Goal: Transaction & Acquisition: Purchase product/service

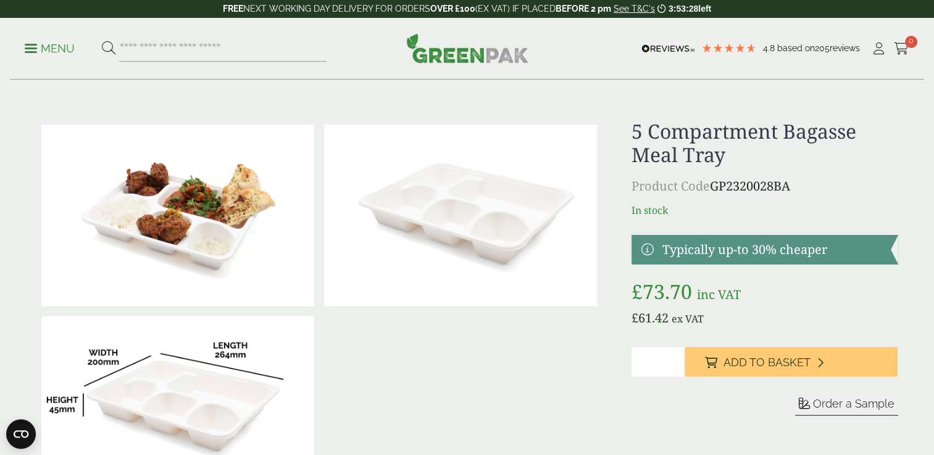
click at [184, 230] on img at bounding box center [177, 216] width 273 height 182
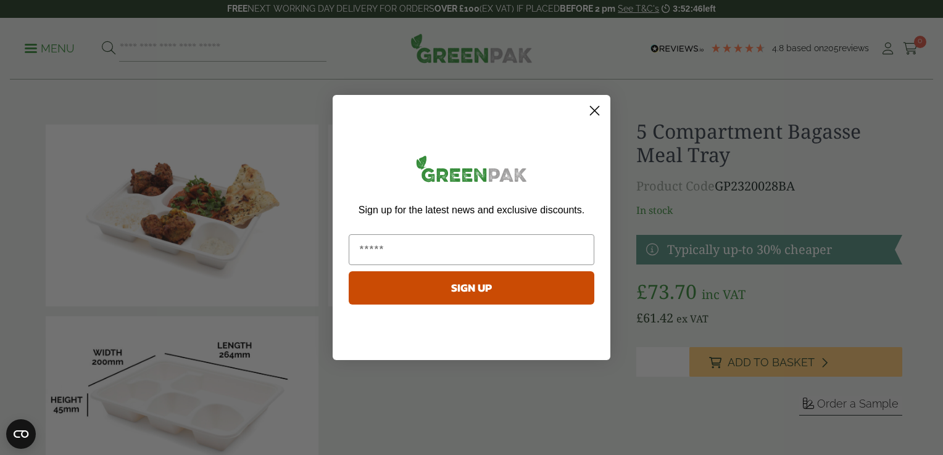
click at [598, 110] on circle "Close dialog" at bounding box center [594, 111] width 20 height 20
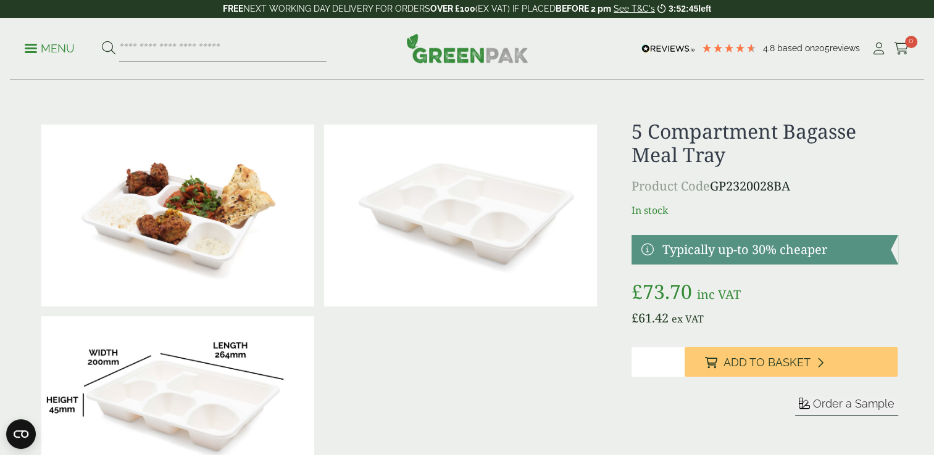
click at [215, 355] on img at bounding box center [177, 408] width 273 height 182
drag, startPoint x: 196, startPoint y: 65, endPoint x: 102, endPoint y: 49, distance: 95.0
click at [196, 65] on div "Menu 4.8 Based on 205 reviews My Account" at bounding box center [467, 49] width 914 height 62
click at [571, 209] on img at bounding box center [460, 216] width 273 height 182
click at [671, 289] on bdi "£ 73.70" at bounding box center [661, 291] width 60 height 27
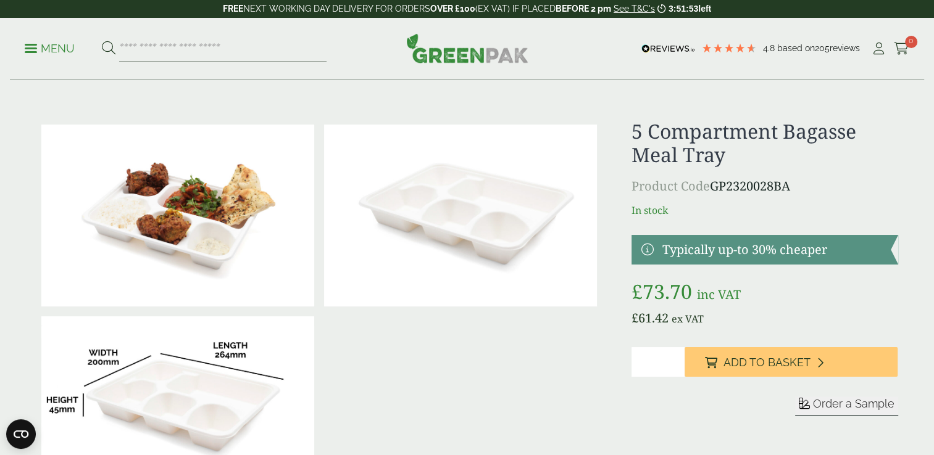
click at [36, 49] on p "Menu" at bounding box center [50, 48] width 50 height 15
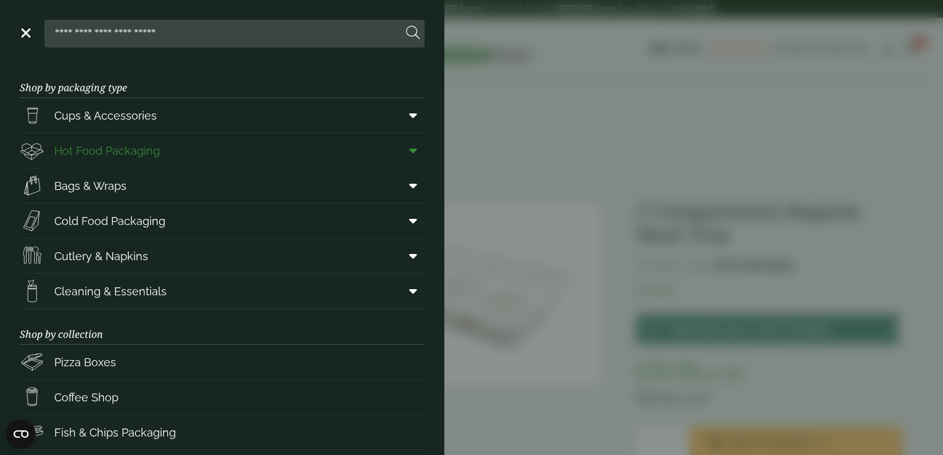
click at [99, 155] on span "Hot Food Packaging" at bounding box center [107, 151] width 106 height 17
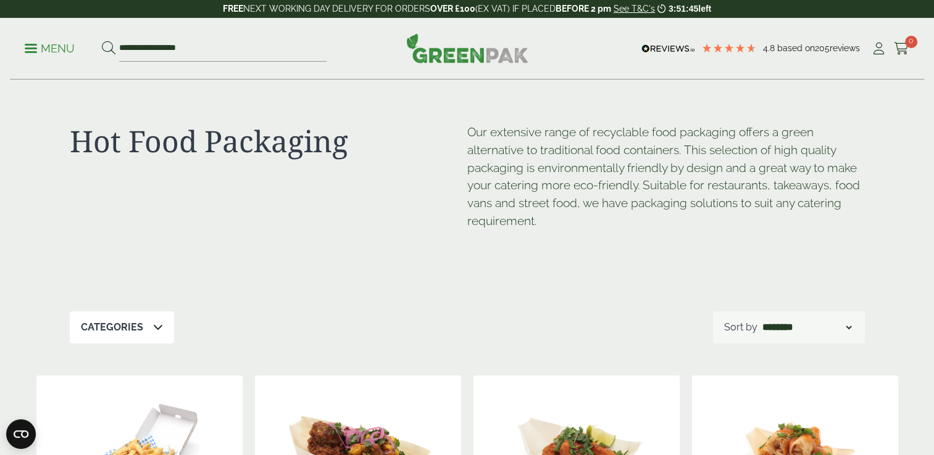
click at [147, 331] on div "Categories" at bounding box center [122, 328] width 104 height 32
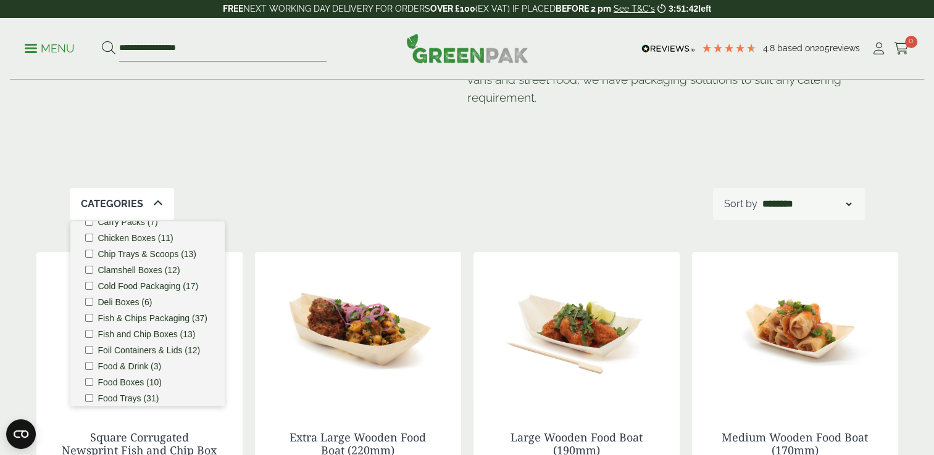
scroll to position [123, 0]
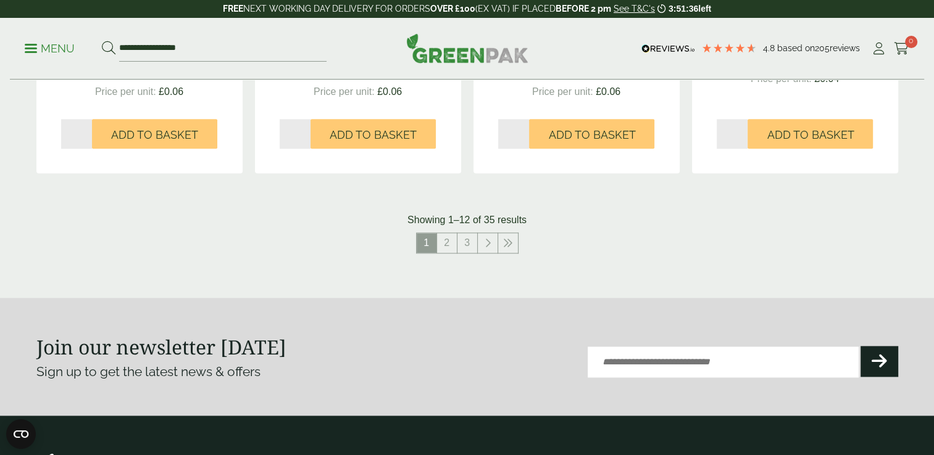
scroll to position [1481, 0]
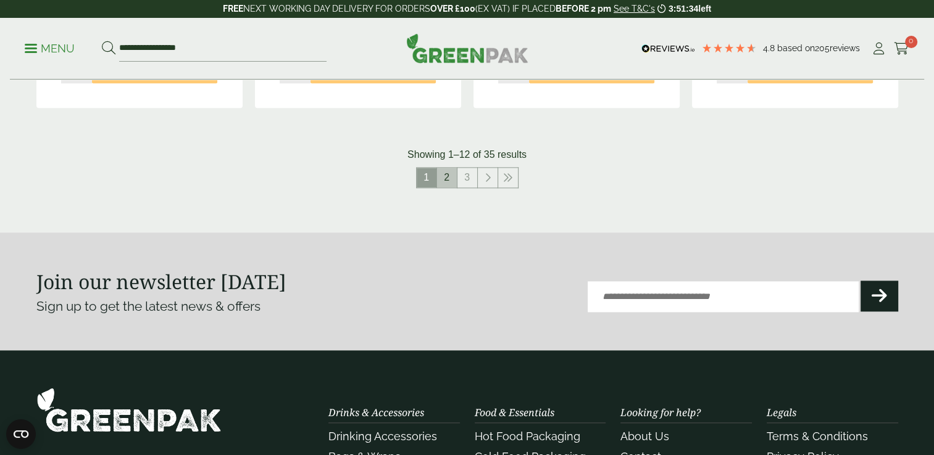
click at [447, 181] on link "2" at bounding box center [447, 178] width 20 height 20
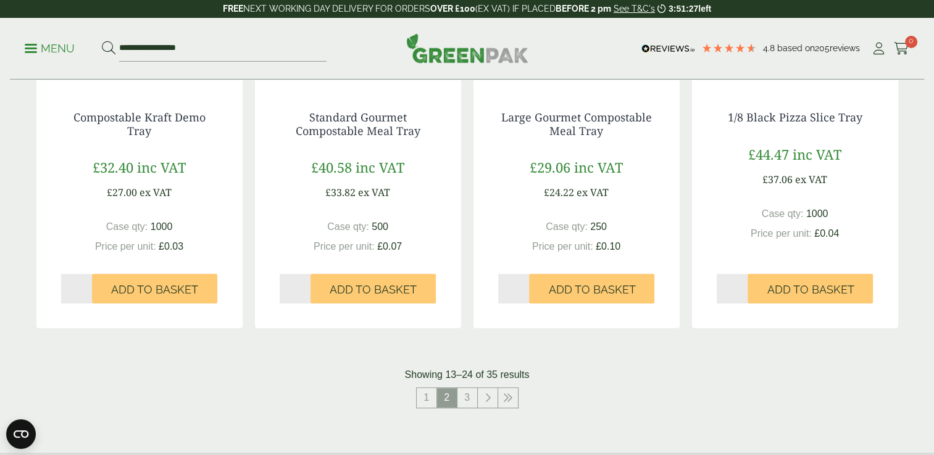
scroll to position [1357, 0]
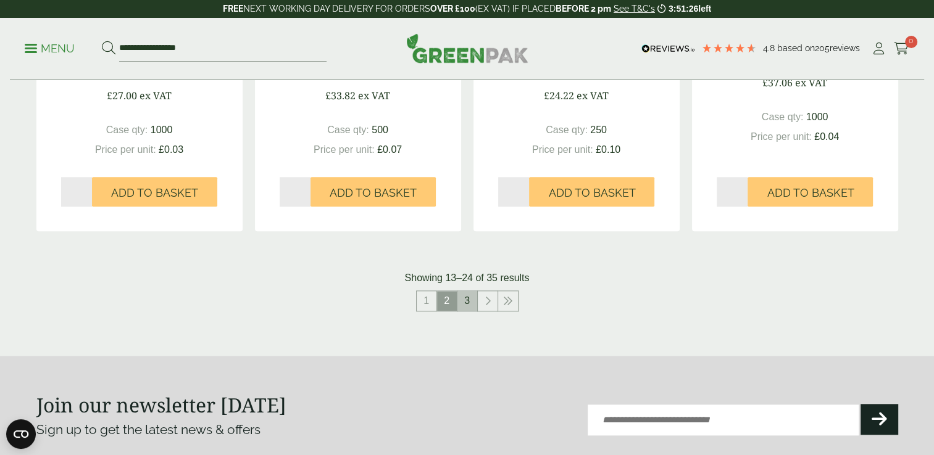
click at [463, 300] on link "3" at bounding box center [467, 301] width 20 height 20
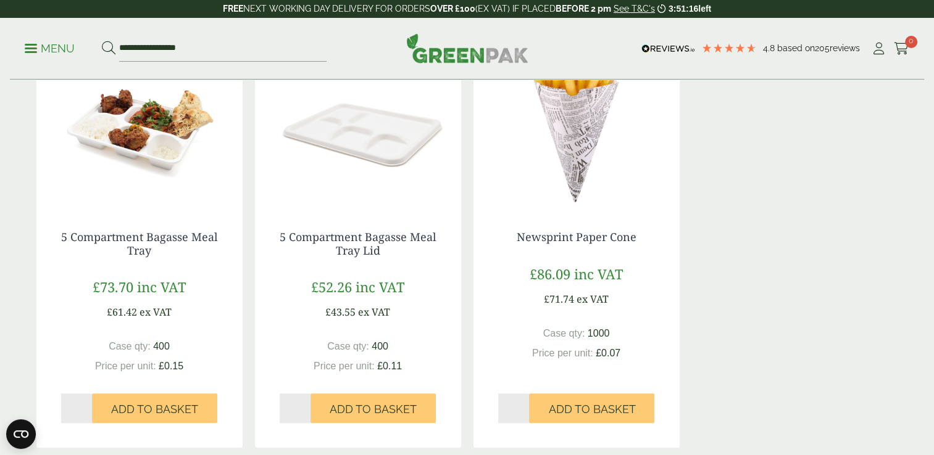
scroll to position [1111, 0]
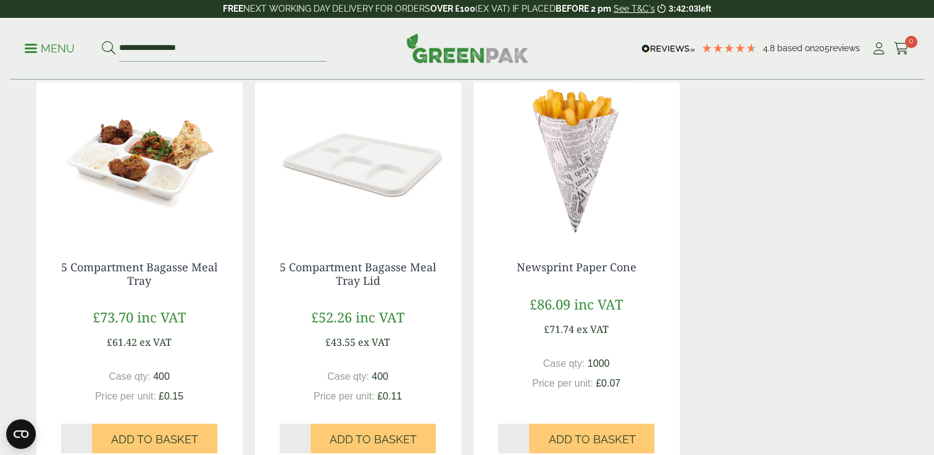
click at [141, 441] on span "Add to Basket" at bounding box center [154, 440] width 87 height 14
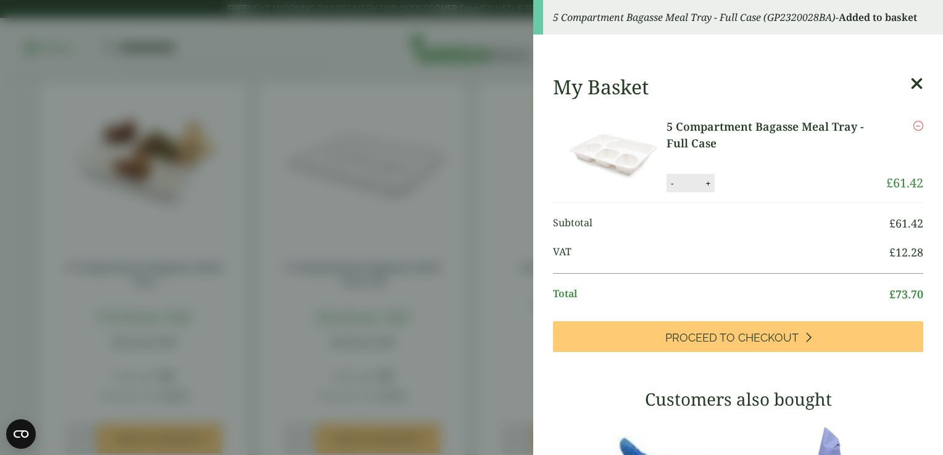
click at [430, 243] on aside "5 Compartment Bagasse Meal Tray - Full Case (GP2320028BA) - Added to basket My …" at bounding box center [471, 227] width 943 height 455
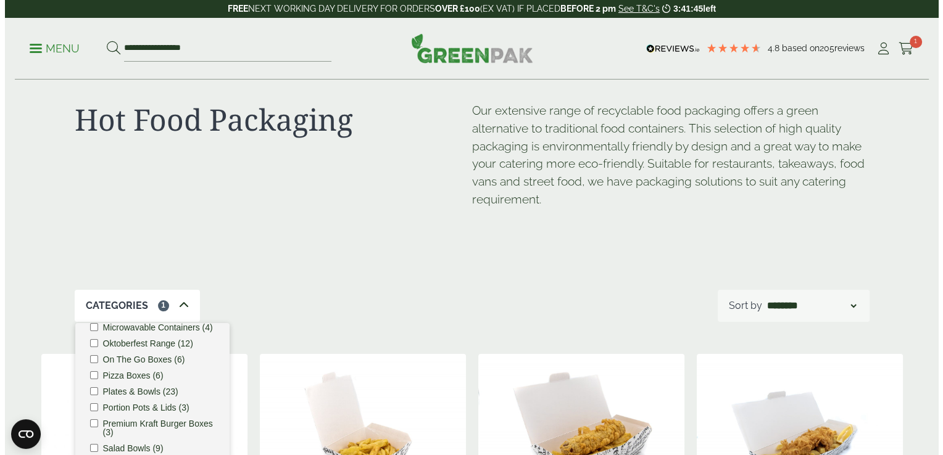
scroll to position [0, 0]
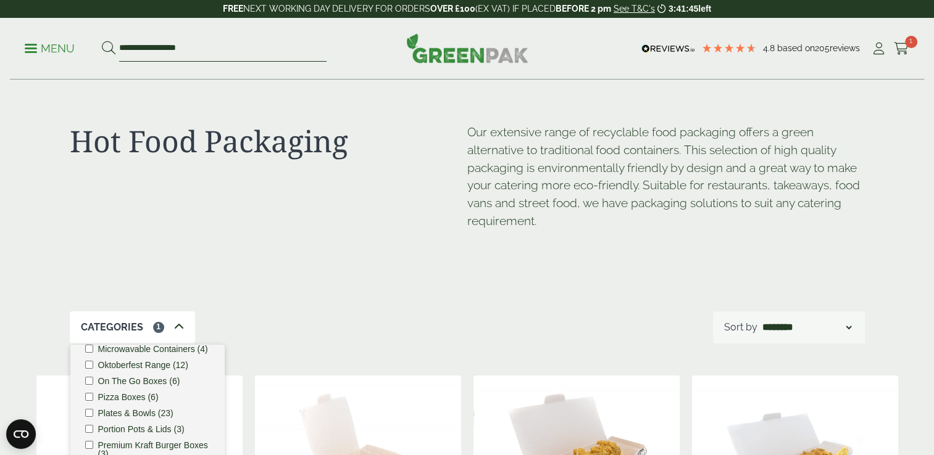
click at [176, 54] on input "**********" at bounding box center [222, 49] width 207 height 26
click at [35, 49] on p "Menu" at bounding box center [50, 48] width 50 height 15
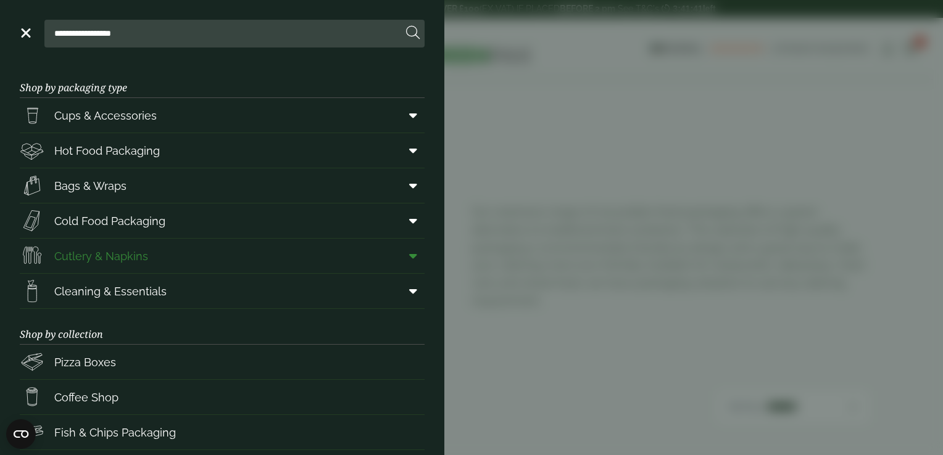
click at [144, 264] on span "Cutlery & Napkins" at bounding box center [84, 256] width 128 height 25
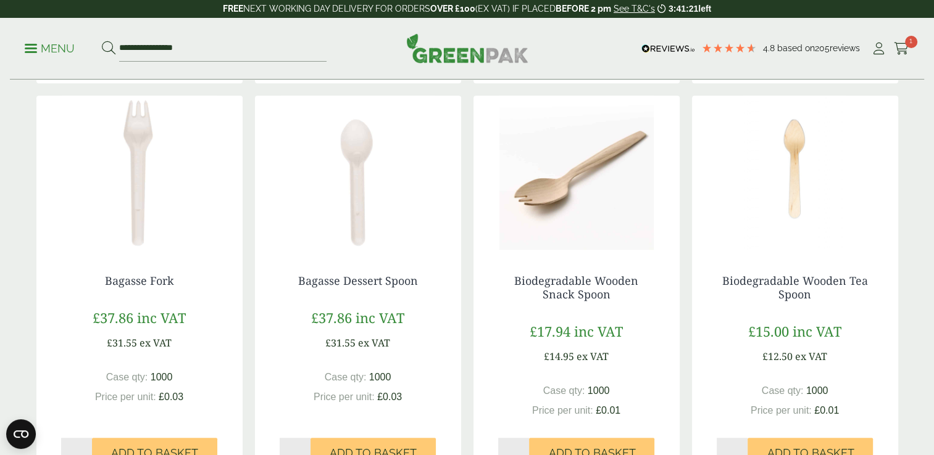
scroll to position [617, 0]
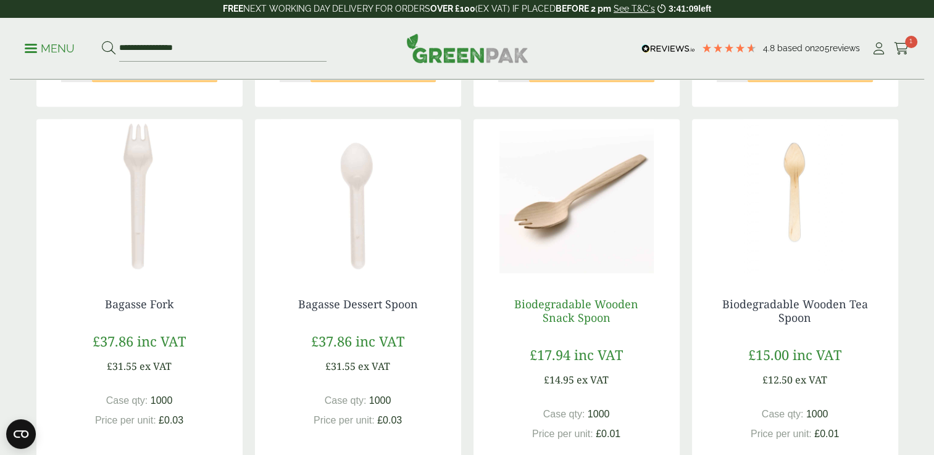
click at [569, 316] on link "Biodegradable Wooden Snack Spoon" at bounding box center [576, 311] width 124 height 28
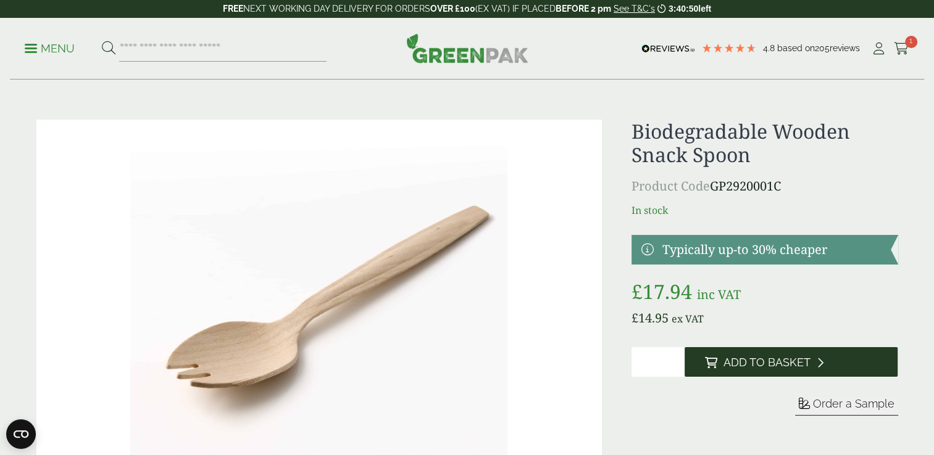
click at [768, 366] on span "Add to Basket" at bounding box center [765, 363] width 87 height 14
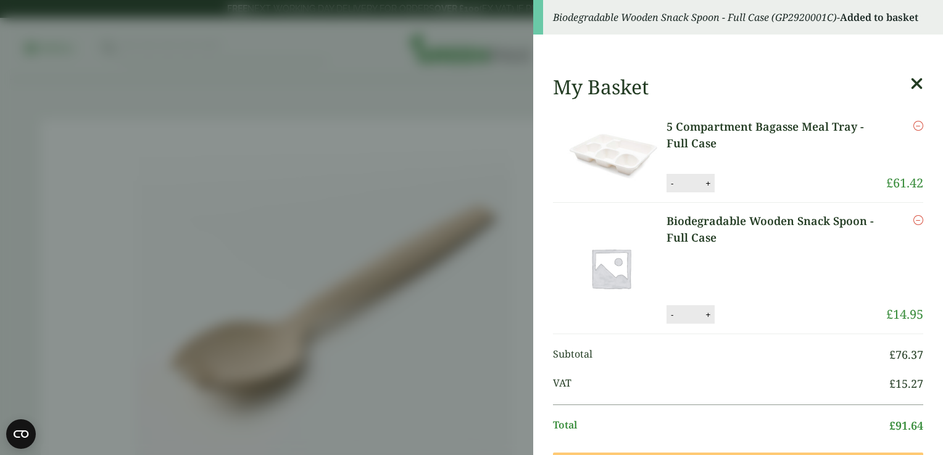
click at [432, 209] on aside "Biodegradable Wooden Snack Spoon - Full Case (GP2920001C) - Added to basket My …" at bounding box center [471, 227] width 943 height 455
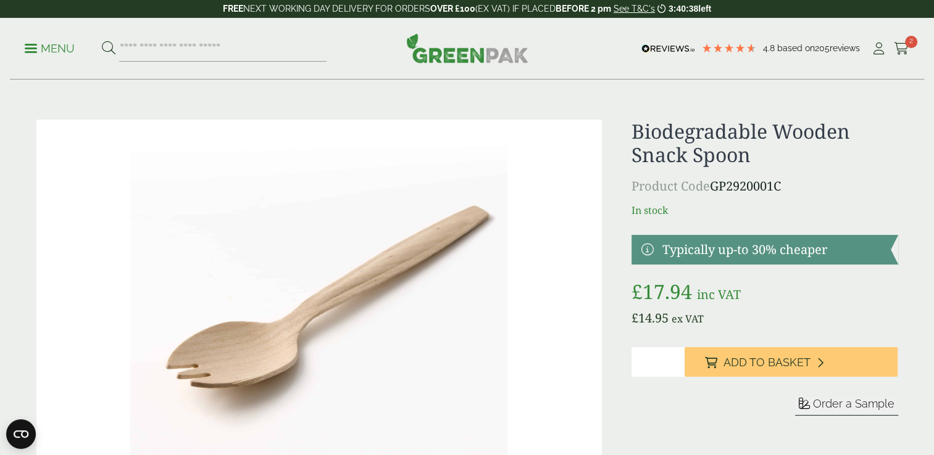
click at [31, 51] on link "Menu" at bounding box center [50, 47] width 50 height 12
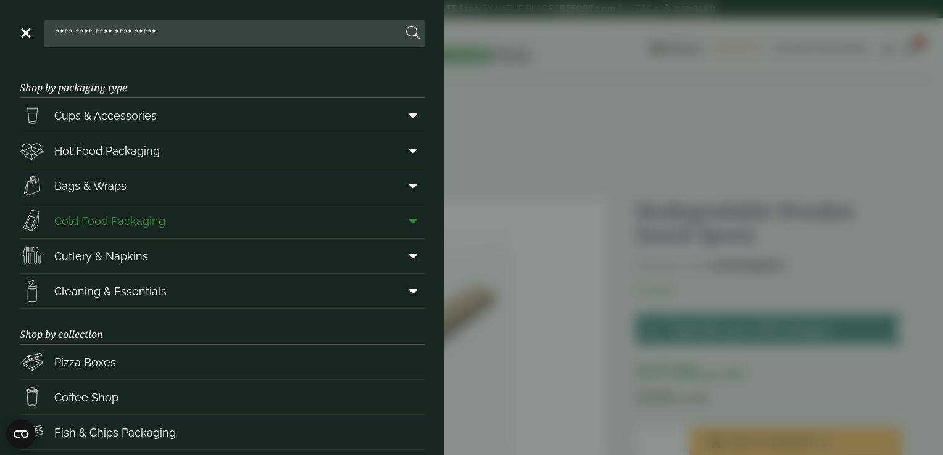
click at [94, 226] on span "Cold Food Packaging" at bounding box center [109, 221] width 111 height 17
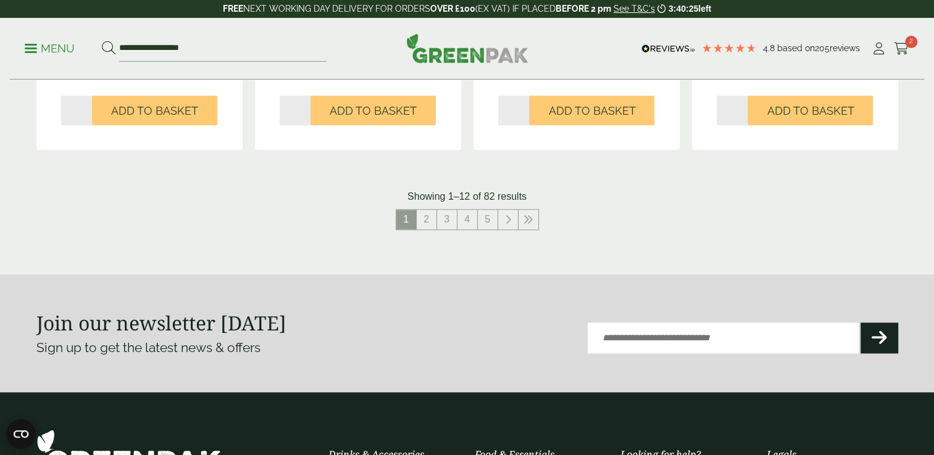
scroll to position [1419, 0]
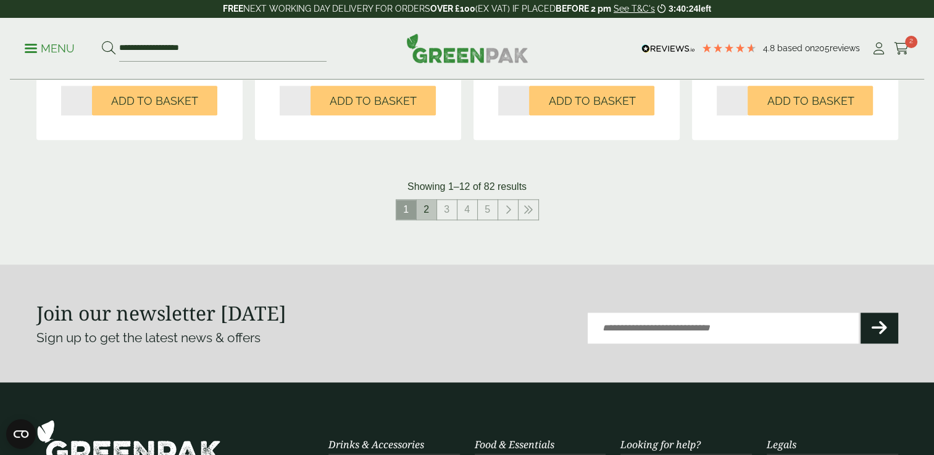
click at [428, 214] on link "2" at bounding box center [426, 210] width 20 height 20
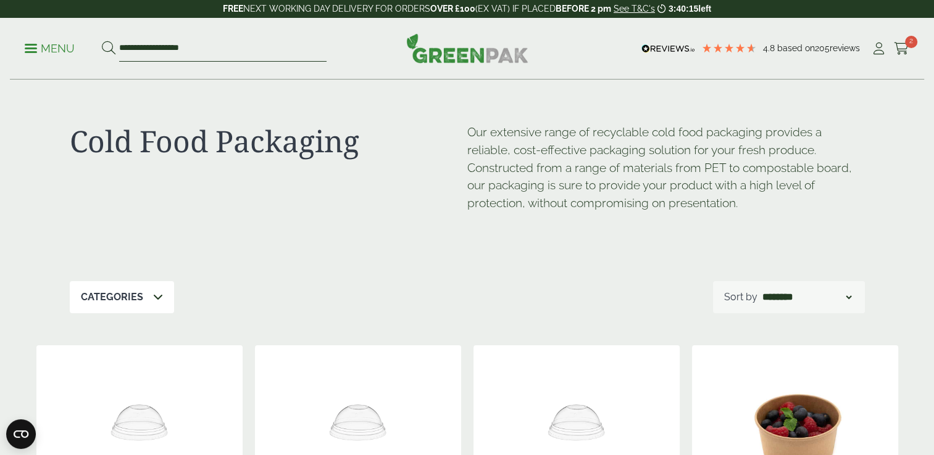
drag, startPoint x: 205, startPoint y: 50, endPoint x: 102, endPoint y: 50, distance: 103.7
click at [102, 50] on form "**********" at bounding box center [214, 49] width 225 height 26
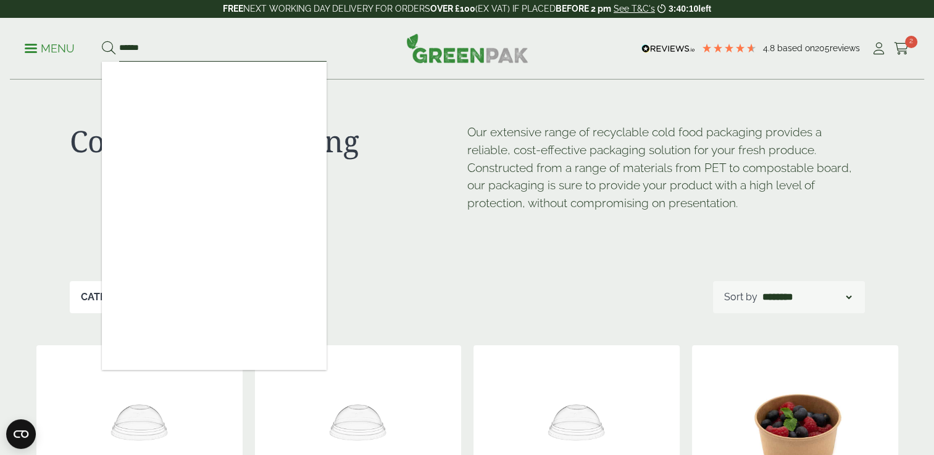
type input "******"
click at [412, 223] on div "Cold Food Packaging" at bounding box center [268, 177] width 397 height 109
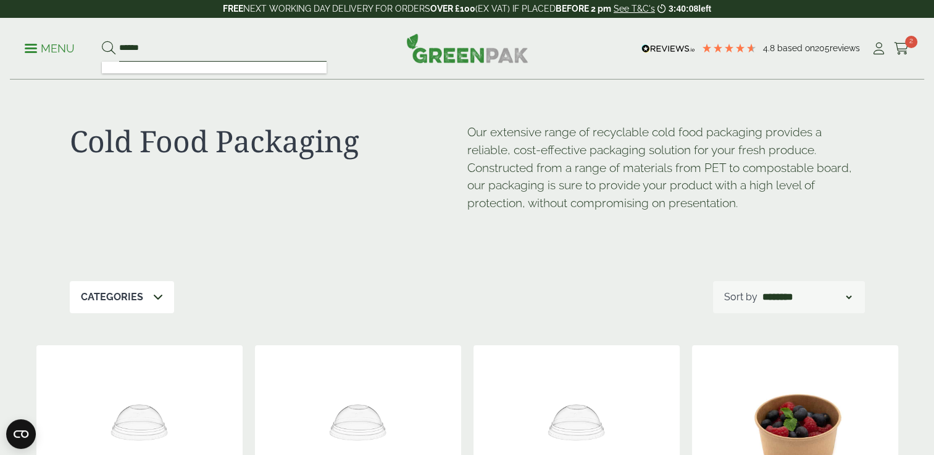
click at [163, 56] on input "******" at bounding box center [222, 49] width 207 height 26
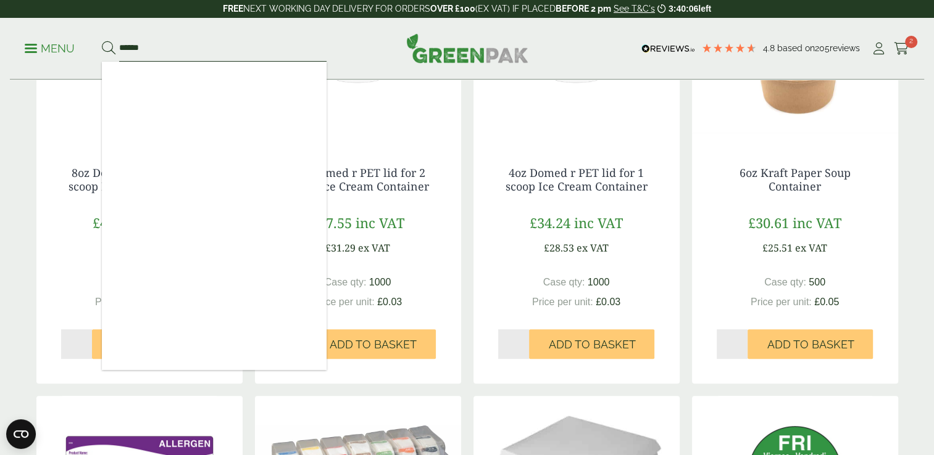
scroll to position [370, 0]
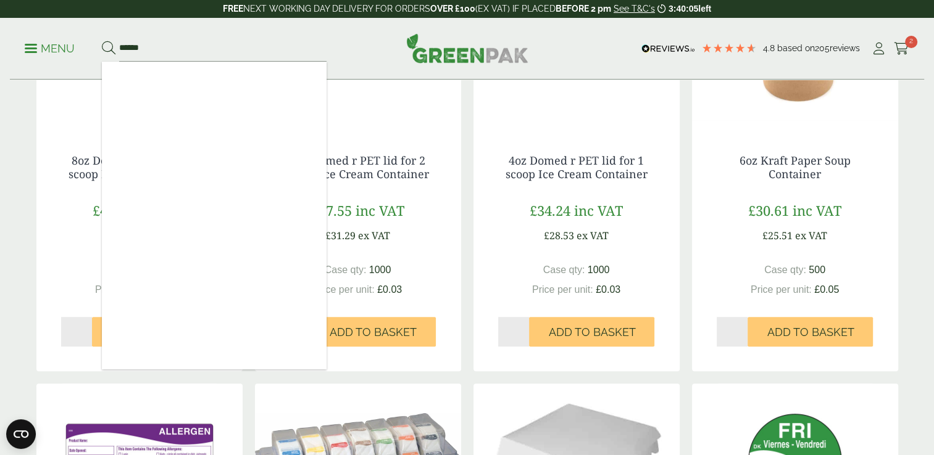
click at [182, 225] on div at bounding box center [214, 216] width 225 height 308
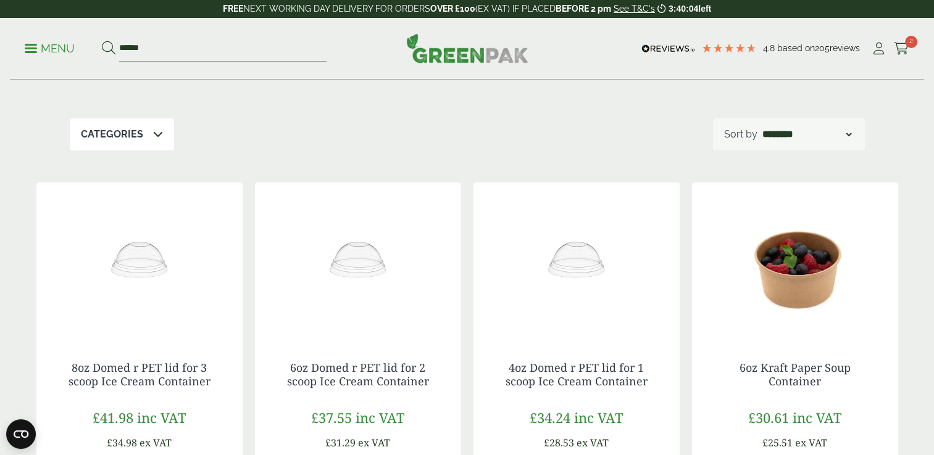
scroll to position [0, 0]
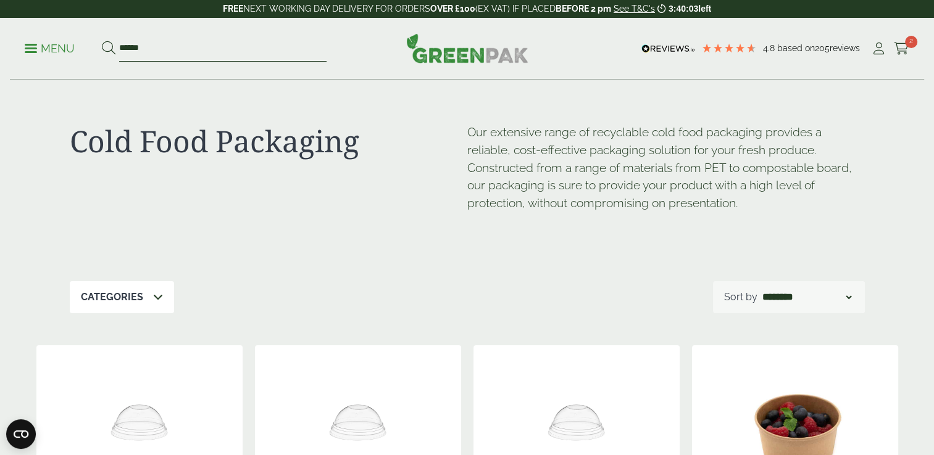
drag, startPoint x: 152, startPoint y: 37, endPoint x: 154, endPoint y: 44, distance: 7.0
click at [153, 42] on input "******" at bounding box center [222, 49] width 207 height 26
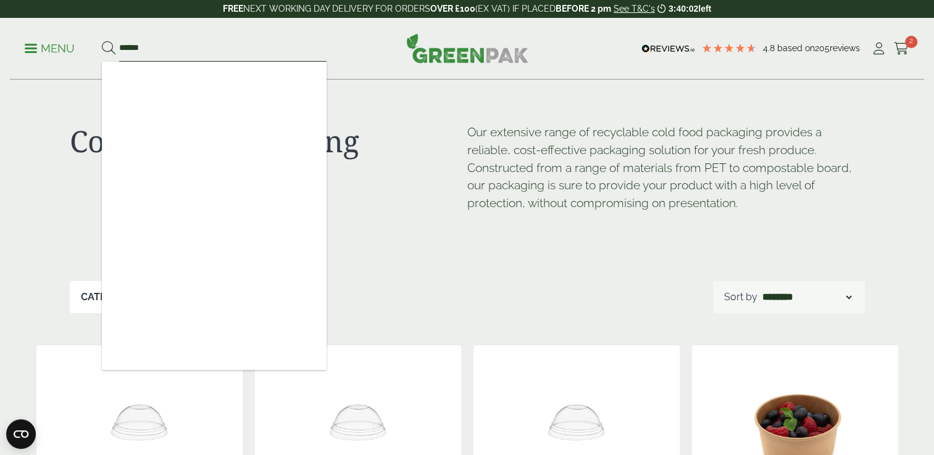
click at [102, 41] on button at bounding box center [109, 49] width 14 height 16
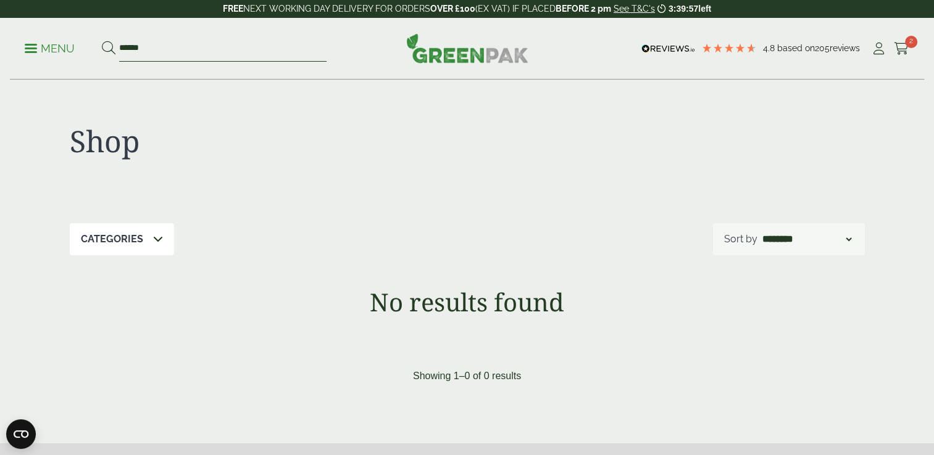
drag, startPoint x: 147, startPoint y: 45, endPoint x: 109, endPoint y: 43, distance: 38.3
click at [109, 43] on form "******" at bounding box center [214, 49] width 225 height 26
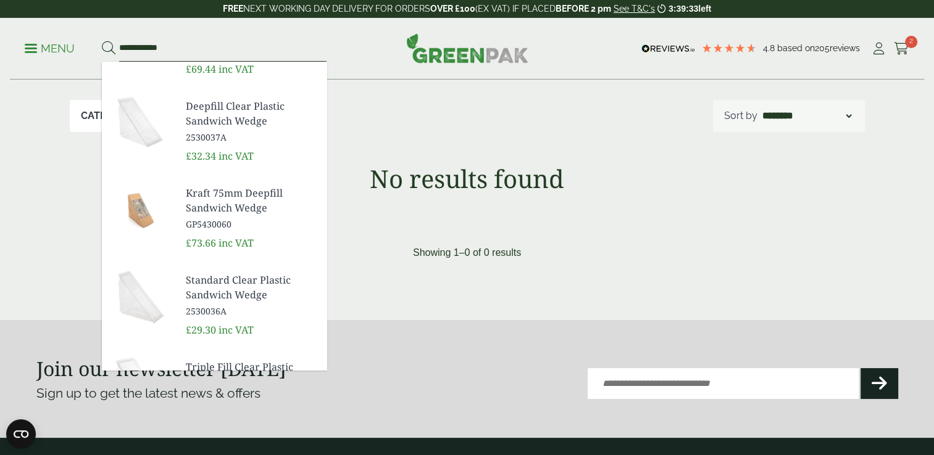
scroll to position [52, 0]
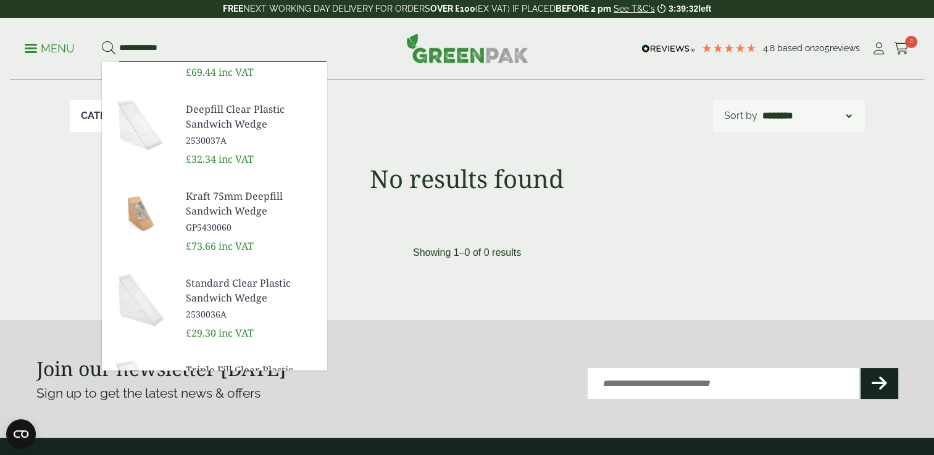
type input "**********"
click at [205, 126] on span "Deepfill Clear Plastic Sandwich Wedge" at bounding box center [251, 117] width 131 height 30
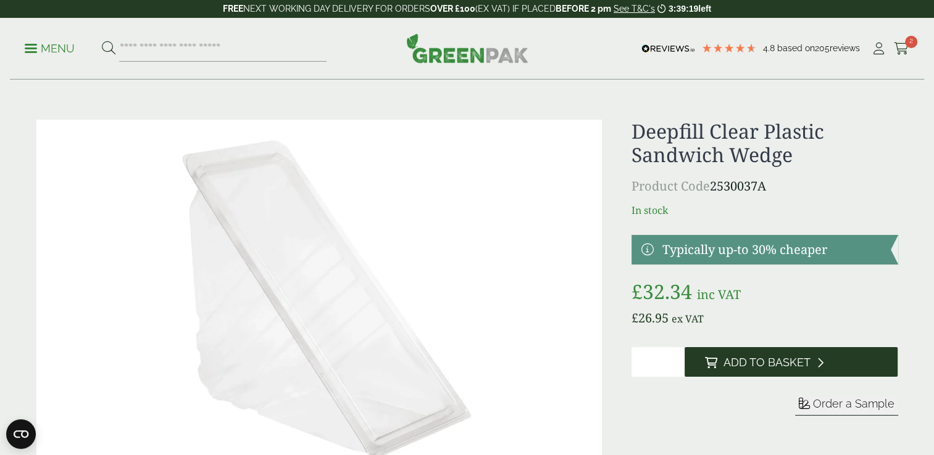
click at [763, 361] on span "Add to Basket" at bounding box center [765, 363] width 87 height 14
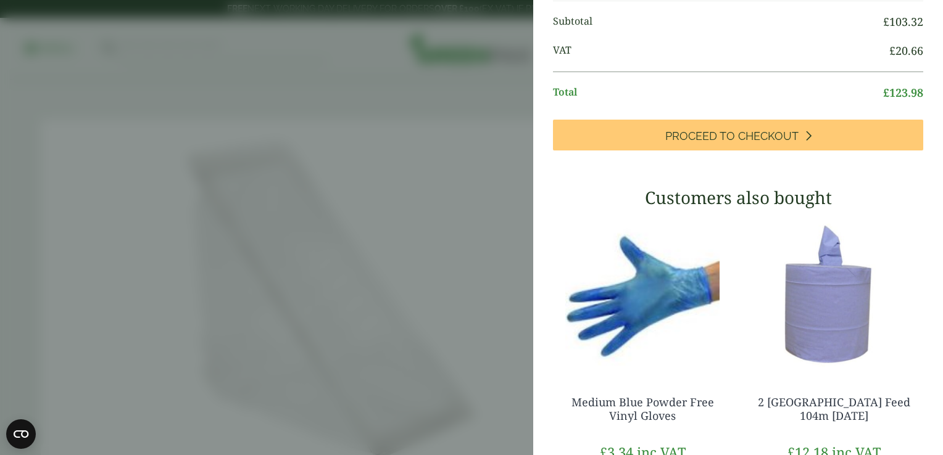
scroll to position [370, 0]
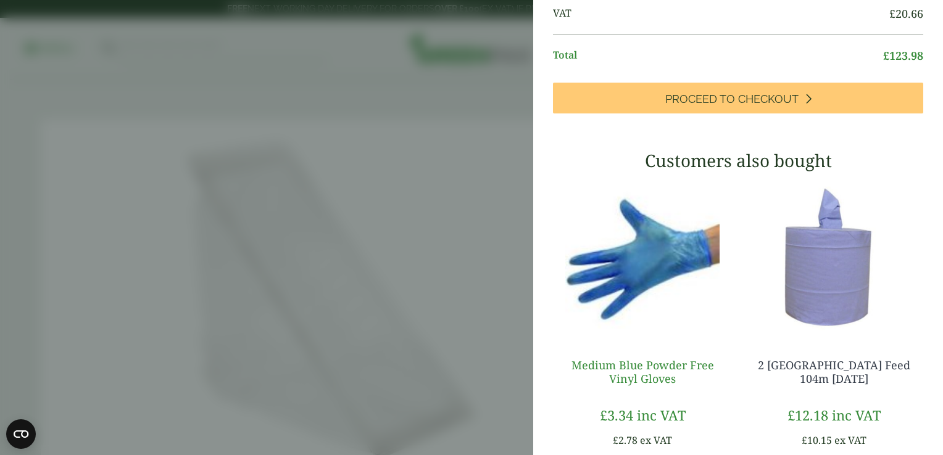
click at [616, 373] on link "Medium Blue Powder Free Vinyl Gloves" at bounding box center [642, 372] width 143 height 28
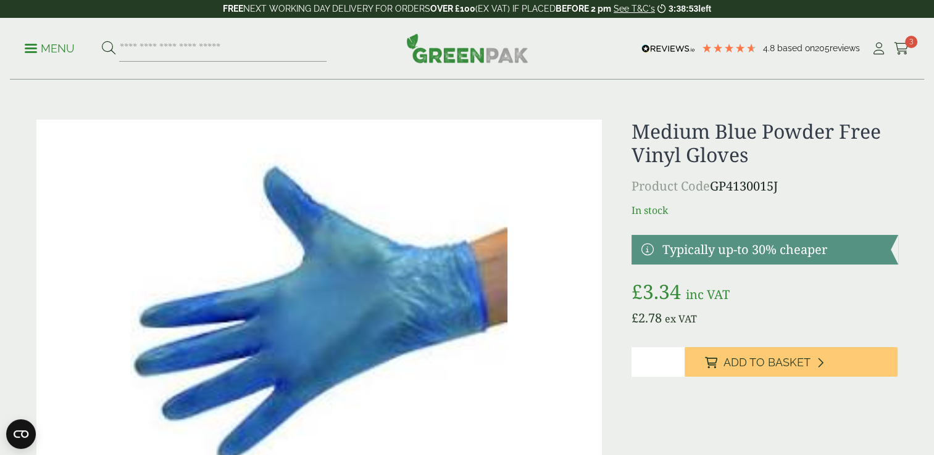
click at [30, 51] on link "Menu" at bounding box center [50, 47] width 50 height 12
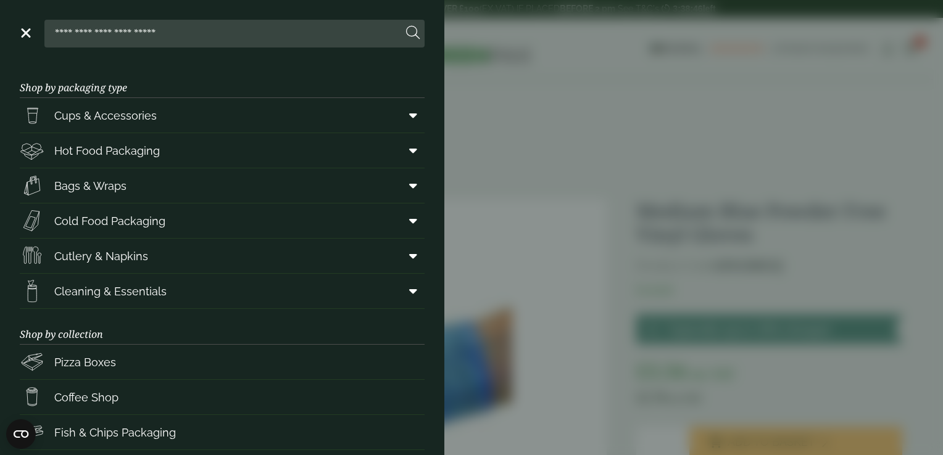
click at [104, 37] on input "search" at bounding box center [225, 33] width 353 height 26
type input "******"
click at [406, 25] on button at bounding box center [413, 33] width 14 height 16
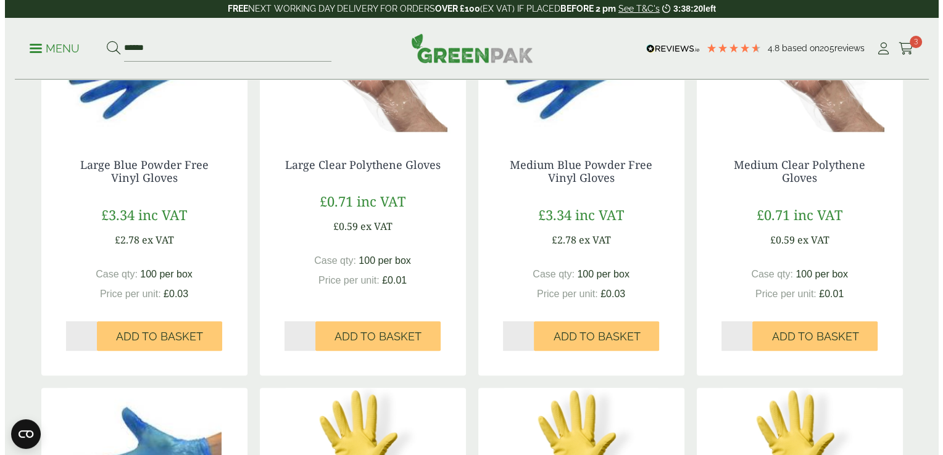
scroll to position [308, 0]
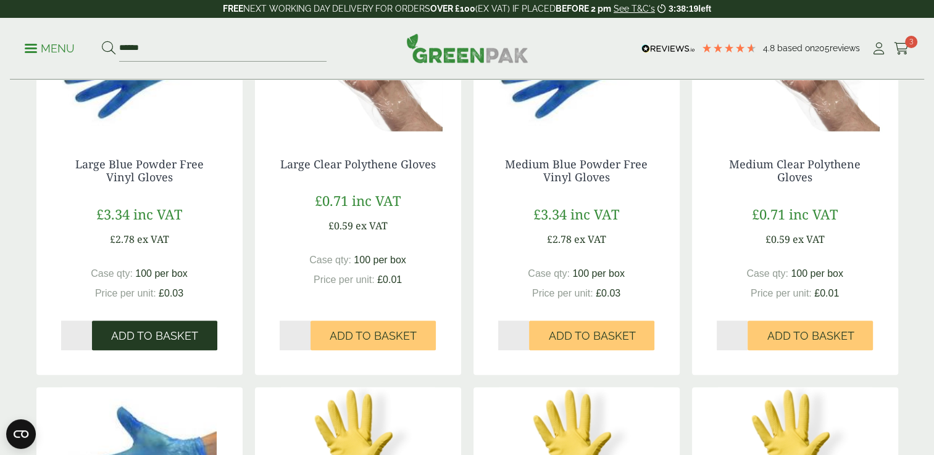
click at [138, 342] on span "Add to Basket" at bounding box center [154, 336] width 87 height 14
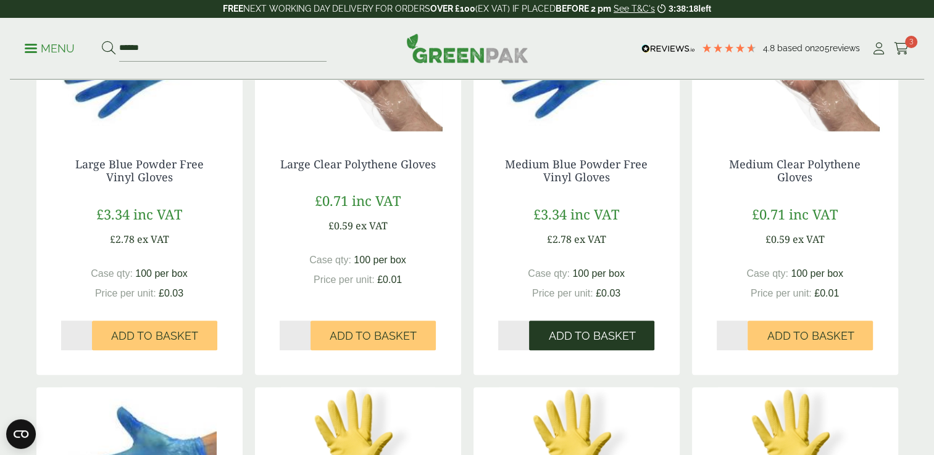
click at [560, 341] on span "Add to Basket" at bounding box center [591, 336] width 87 height 14
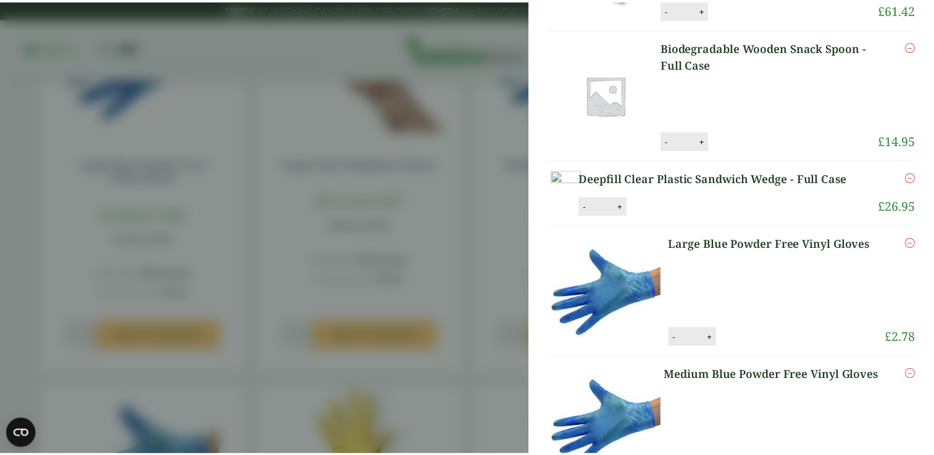
scroll to position [247, 0]
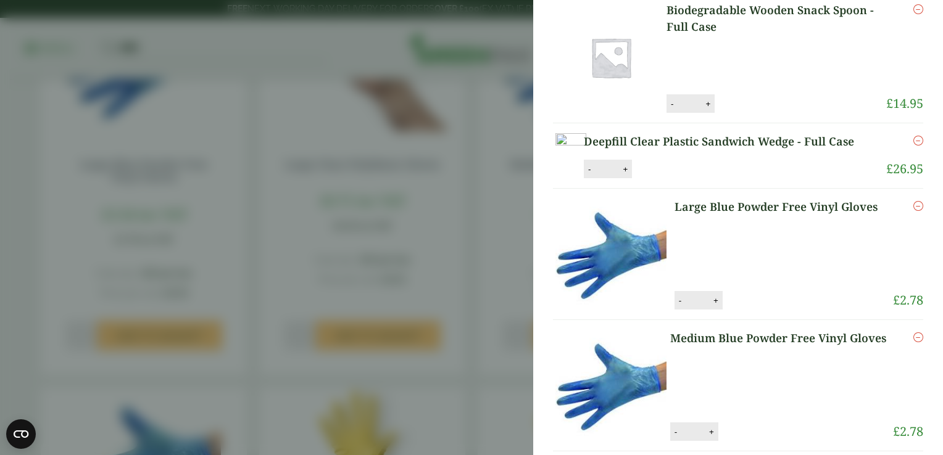
click at [521, 278] on aside "Medium Blue Powder Free Vinyl Gloves (GP4130015J) - Added to basket Large Blue …" at bounding box center [471, 227] width 943 height 455
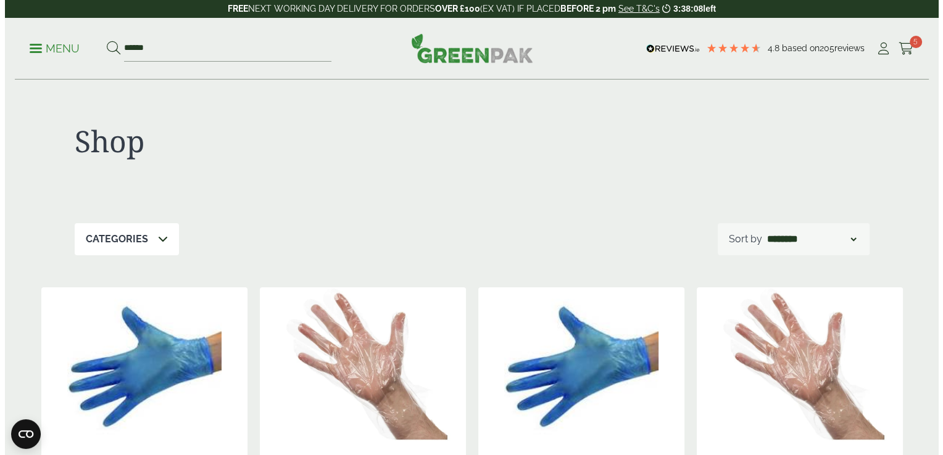
scroll to position [146, 0]
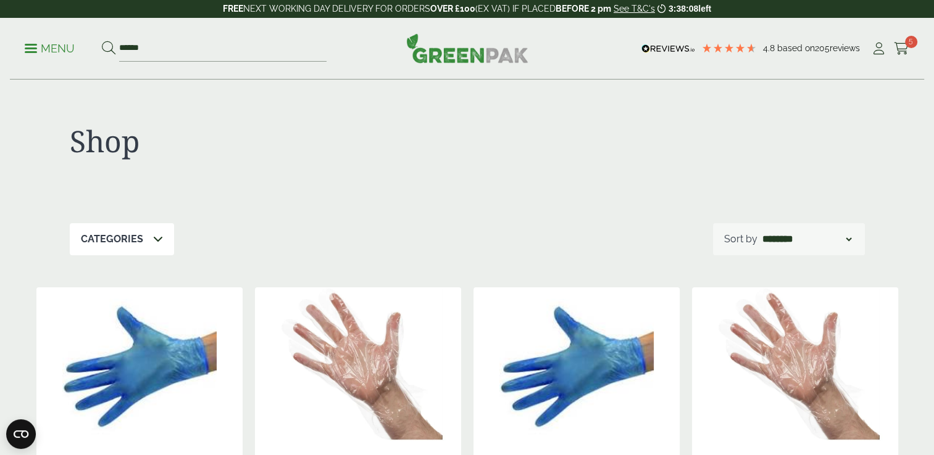
click at [365, 233] on div "**********" at bounding box center [467, 239] width 795 height 32
click at [906, 48] on icon at bounding box center [900, 49] width 15 height 12
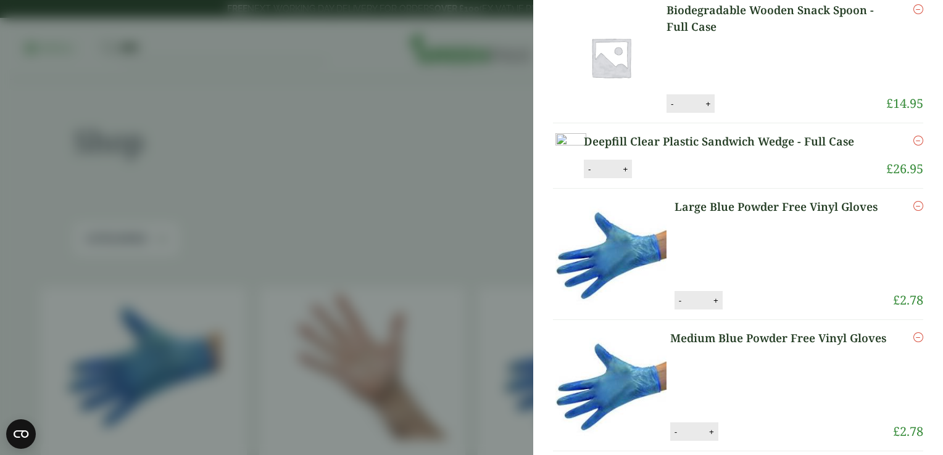
click at [544, 186] on div "My Basket 5 Compartment Bagasse Meal Tray - Full Case 5 Compartment Bagasse Mea…" at bounding box center [738, 463] width 410 height 1219
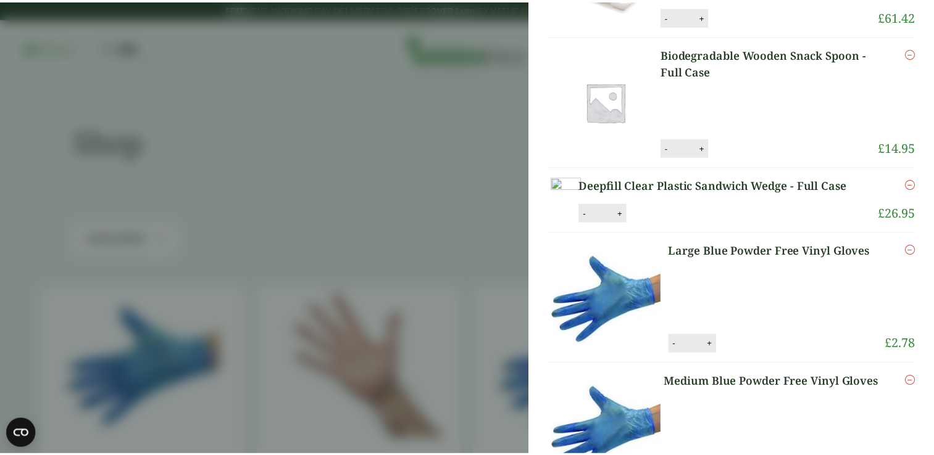
scroll to position [0, 0]
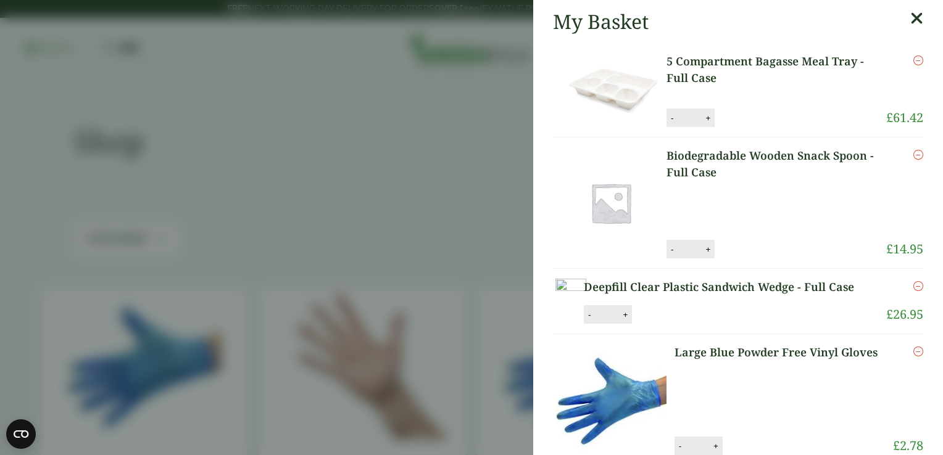
click at [452, 160] on aside "My Basket 5 Compartment Bagasse Meal Tray - Full Case 5 Compartment Bagasse Mea…" at bounding box center [471, 227] width 943 height 455
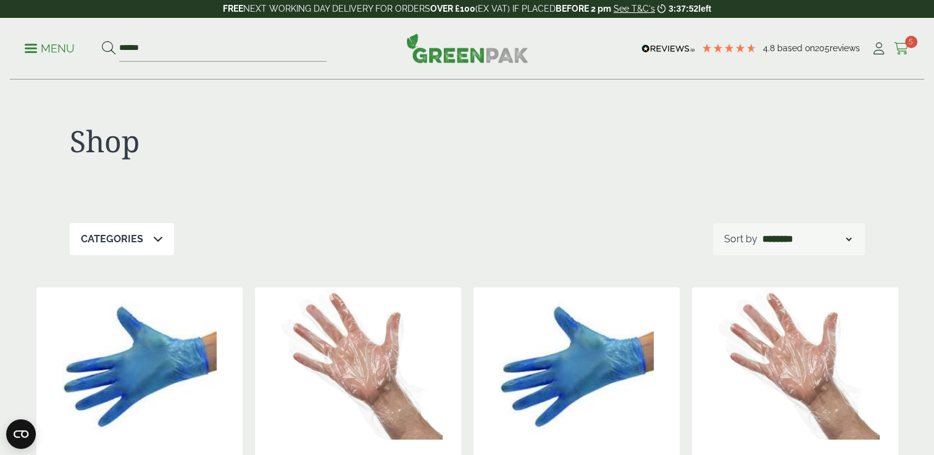
click at [909, 40] on span "5" at bounding box center [911, 42] width 12 height 12
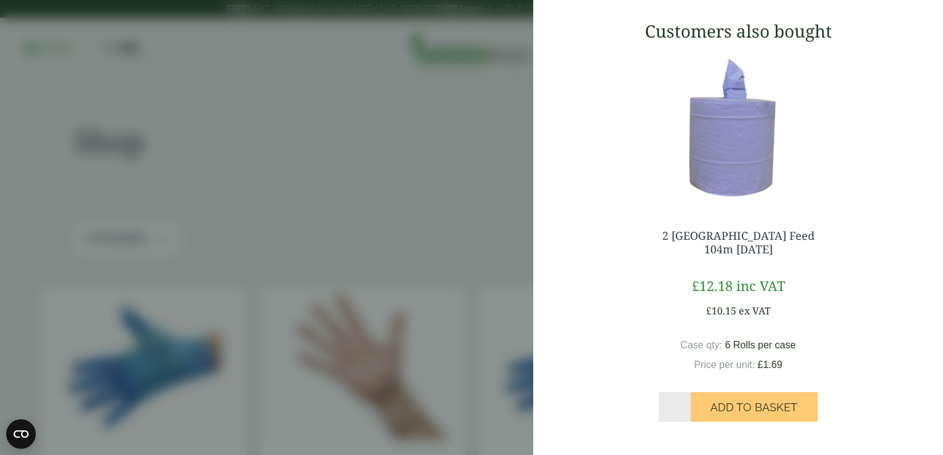
scroll to position [454, 0]
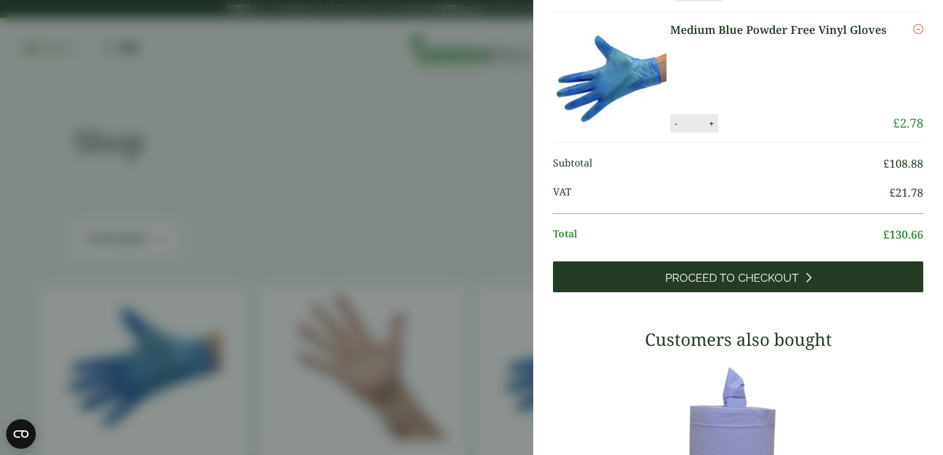
click at [763, 269] on link "Proceed to Checkout" at bounding box center [738, 277] width 370 height 31
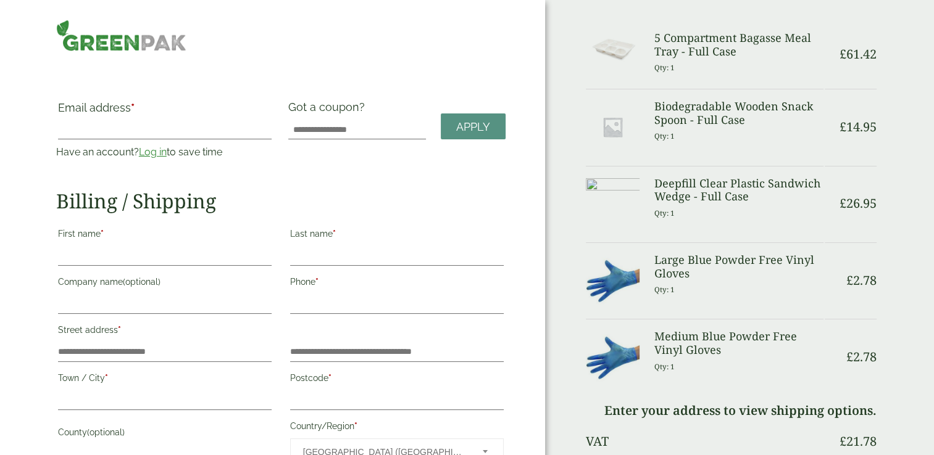
click at [149, 154] on link "Log in" at bounding box center [153, 152] width 28 height 12
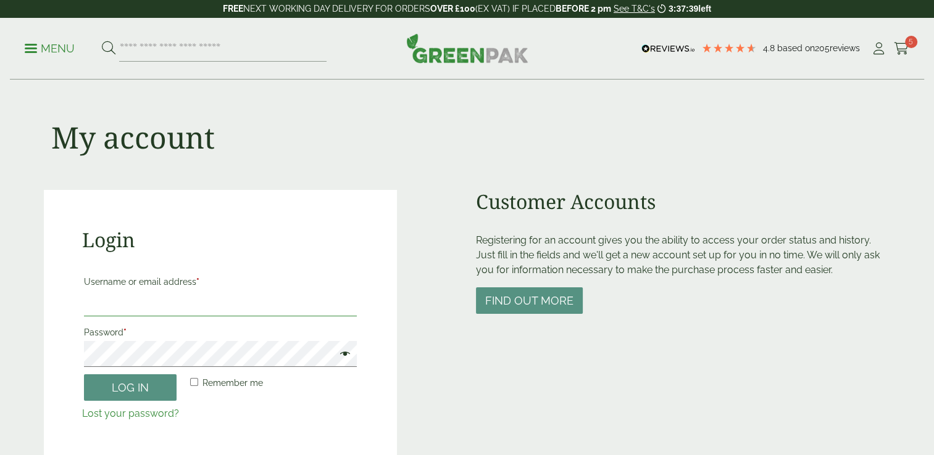
type input "**********"
click at [142, 306] on input "**********" at bounding box center [220, 304] width 273 height 26
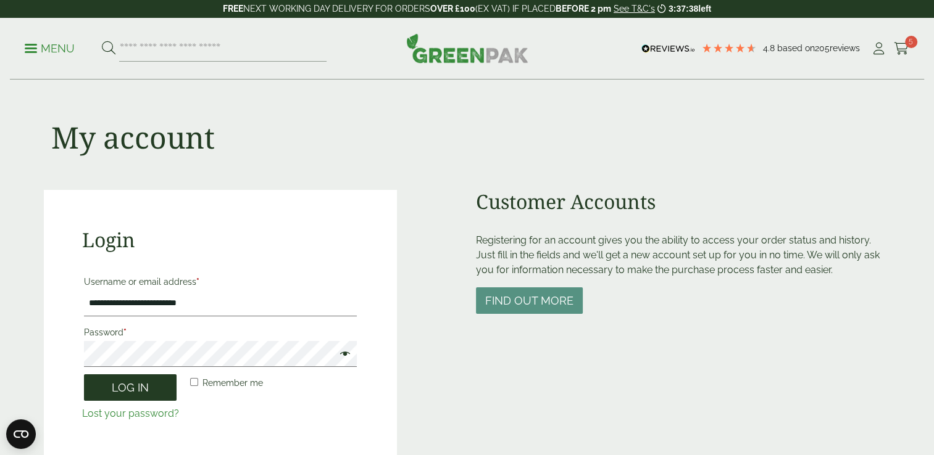
click at [159, 393] on button "Log in" at bounding box center [130, 388] width 93 height 27
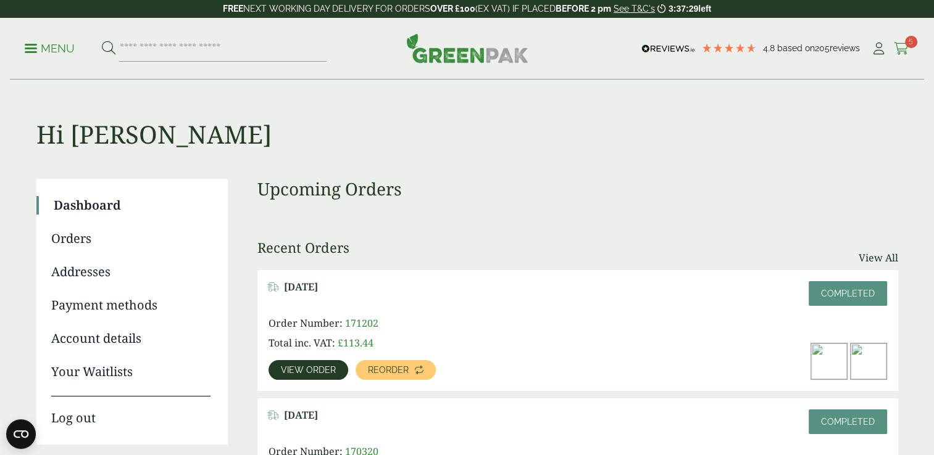
click at [911, 46] on span "5" at bounding box center [911, 42] width 12 height 12
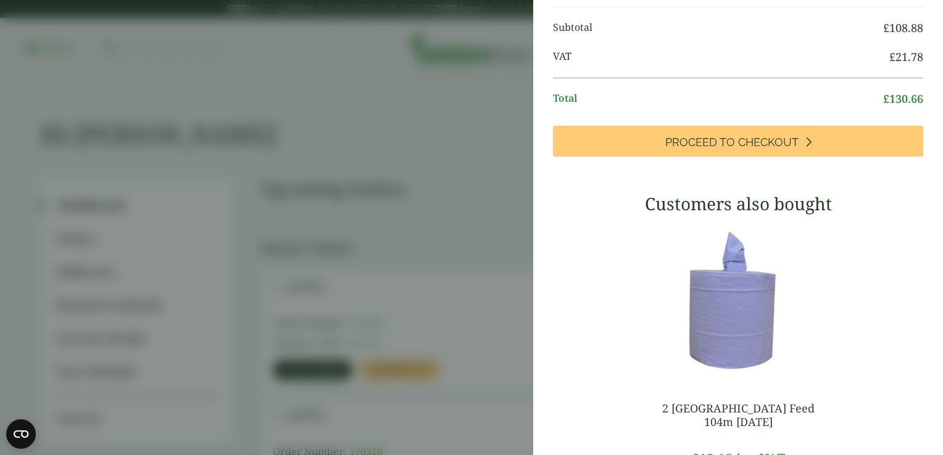
scroll to position [578, 0]
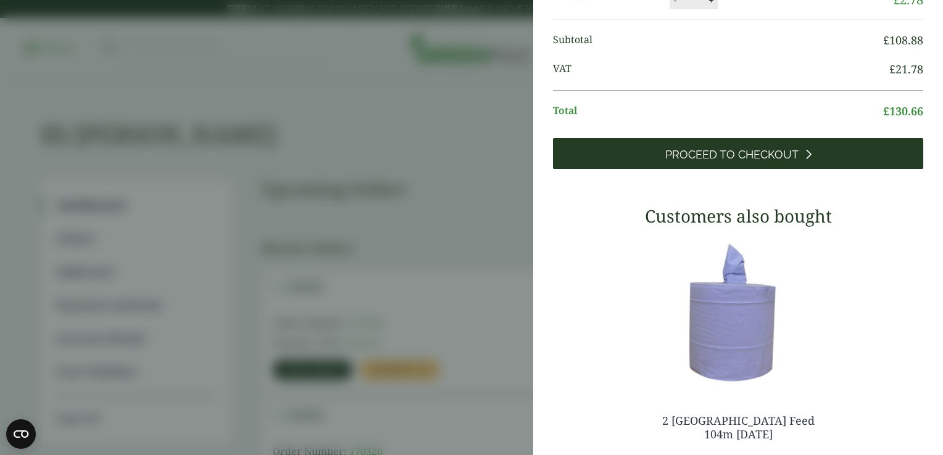
click at [702, 149] on span "Proceed to Checkout" at bounding box center [731, 155] width 133 height 14
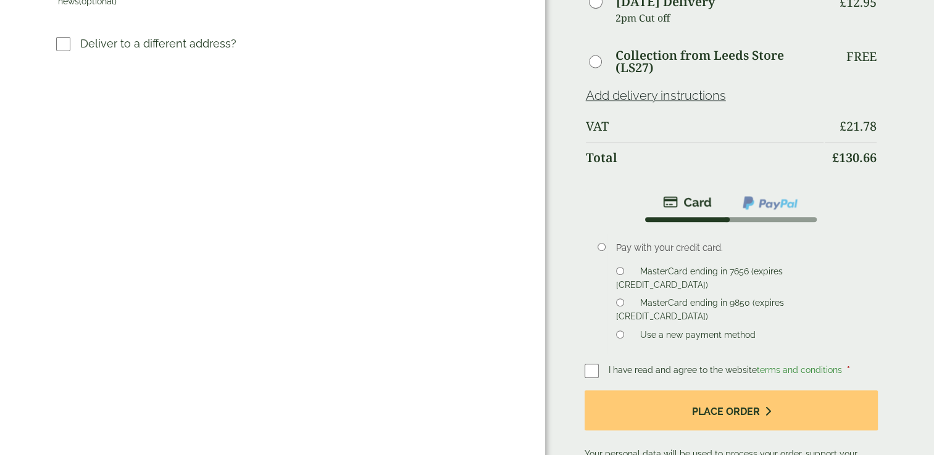
scroll to position [494, 0]
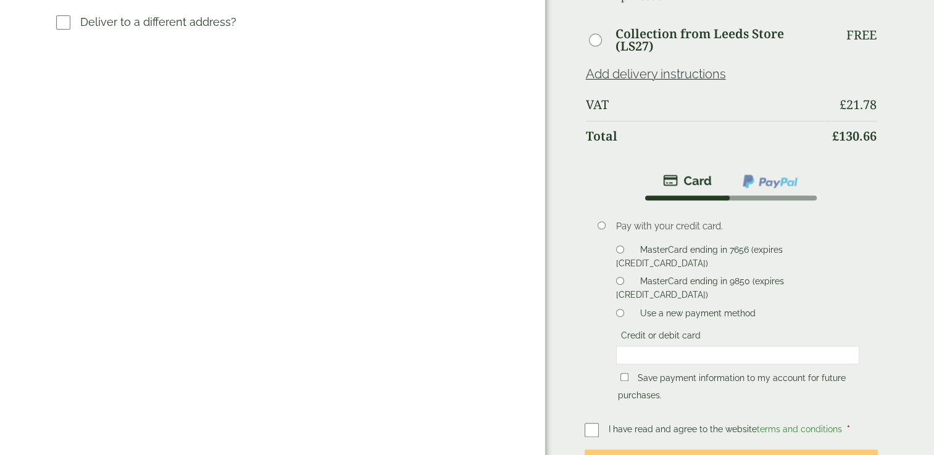
click at [644, 246] on label "MasterCard ending in 7656 (expires [CREDIT_CARD_DATA])" at bounding box center [699, 258] width 166 height 27
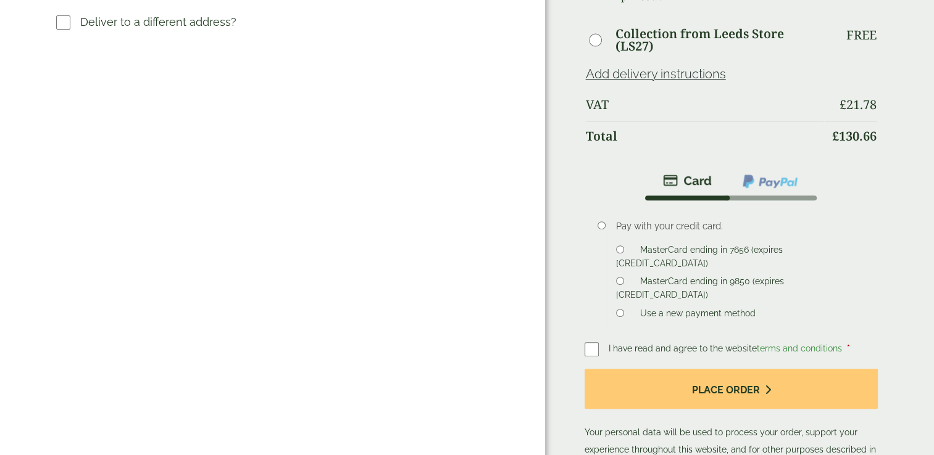
click at [631, 275] on li "MasterCard ending in 9850 (expires [CREDIT_CARD_DATA])" at bounding box center [737, 288] width 242 height 27
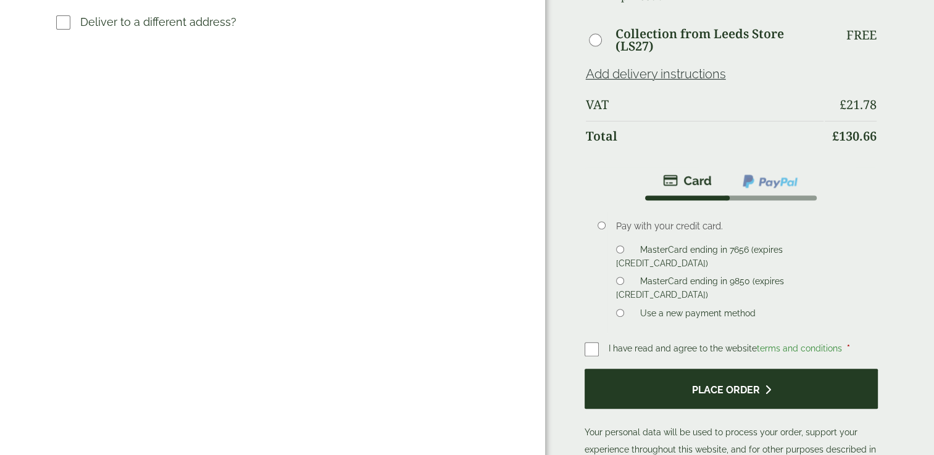
click at [645, 386] on button "Place order" at bounding box center [731, 389] width 294 height 40
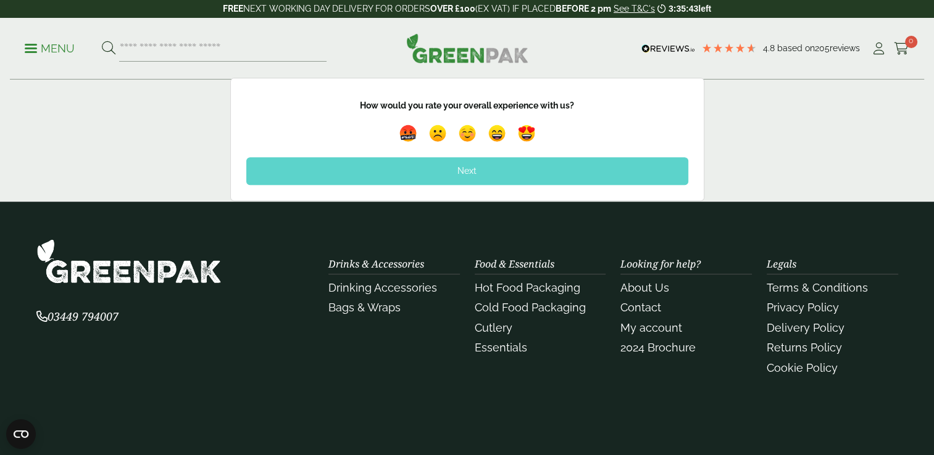
scroll to position [802, 0]
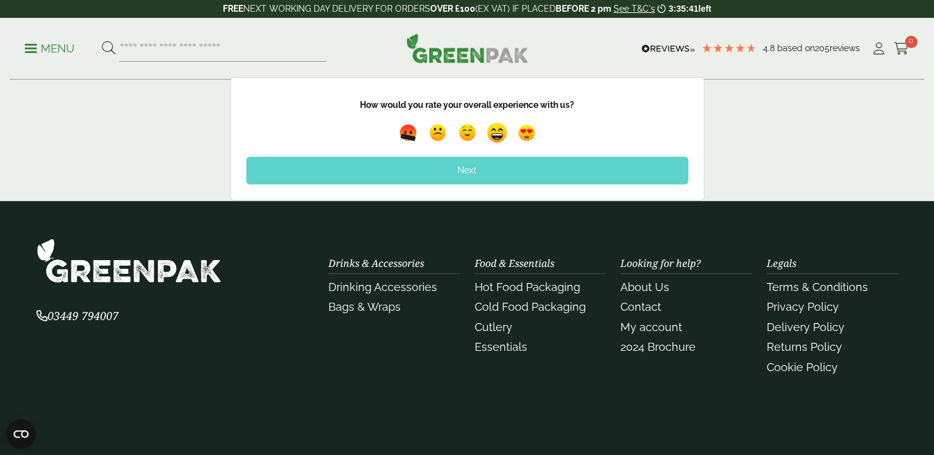
click at [500, 136] on img at bounding box center [496, 133] width 28 height 28
click at [515, 165] on div "Next" at bounding box center [467, 170] width 442 height 27
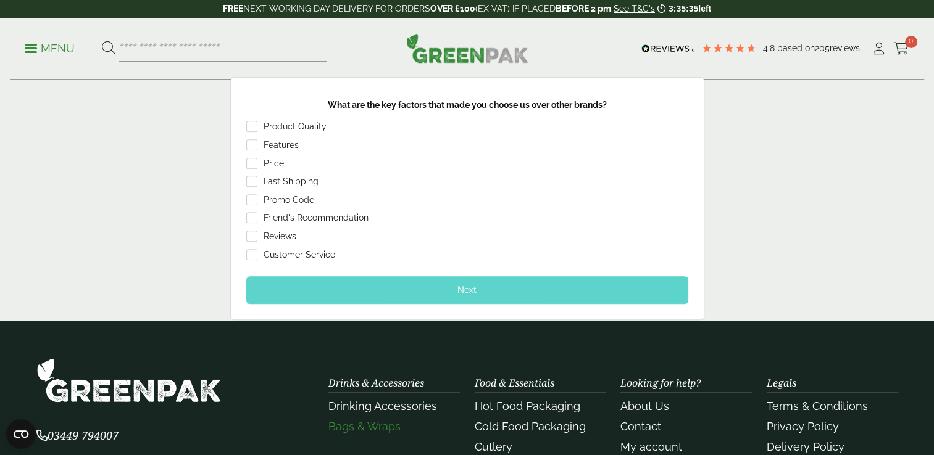
click at [379, 293] on div "Next" at bounding box center [467, 289] width 442 height 27
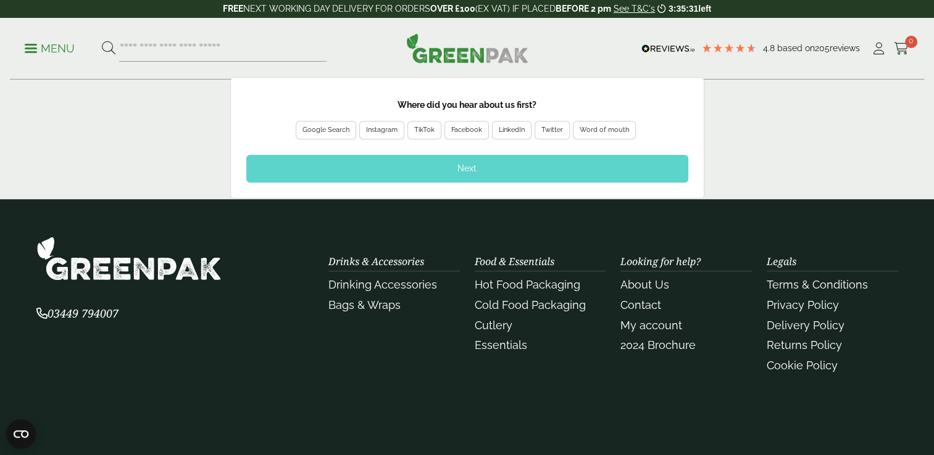
drag, startPoint x: 316, startPoint y: 124, endPoint x: 325, endPoint y: 138, distance: 16.9
click at [316, 125] on div "Google Search" at bounding box center [325, 130] width 47 height 11
click at [347, 159] on div "Next" at bounding box center [467, 168] width 442 height 27
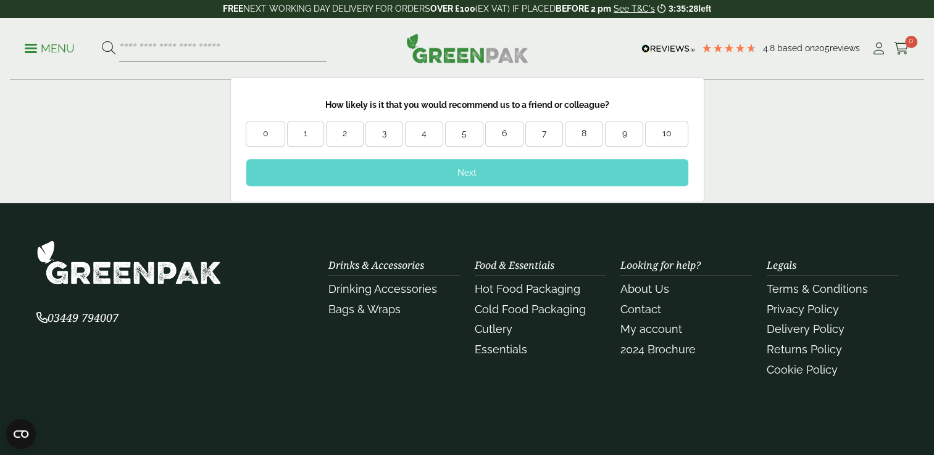
click at [619, 128] on div "9" at bounding box center [623, 134] width 37 height 12
click at [587, 160] on div "Next" at bounding box center [467, 172] width 442 height 27
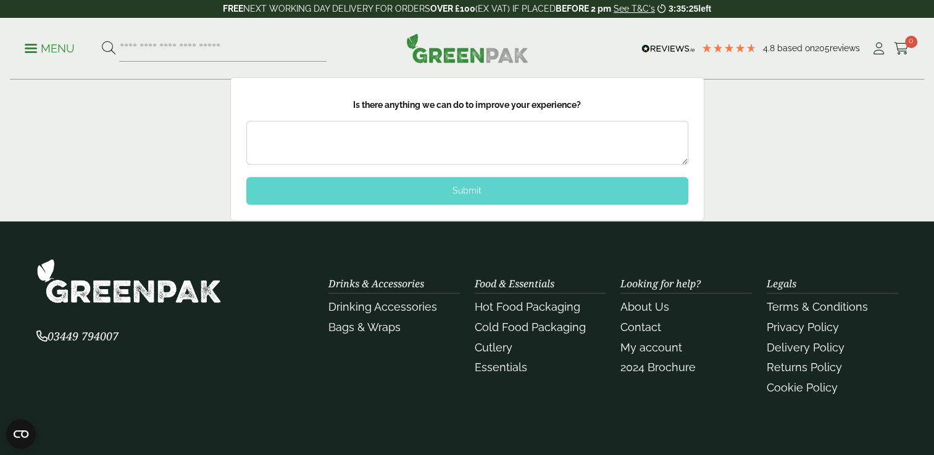
click at [482, 143] on textarea at bounding box center [467, 143] width 442 height 44
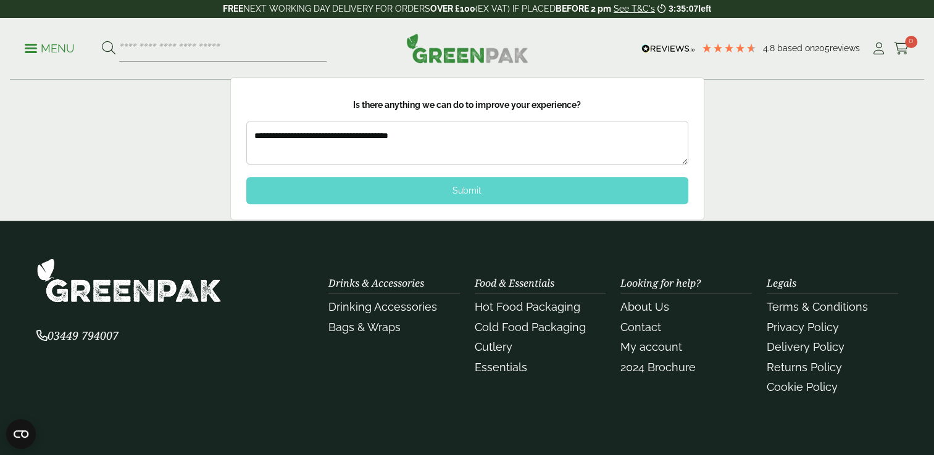
click at [387, 130] on textarea "**********" at bounding box center [467, 142] width 442 height 43
click at [384, 130] on textarea "**********" at bounding box center [467, 142] width 442 height 43
type textarea "**********"
click at [437, 178] on div "Submit" at bounding box center [467, 190] width 442 height 27
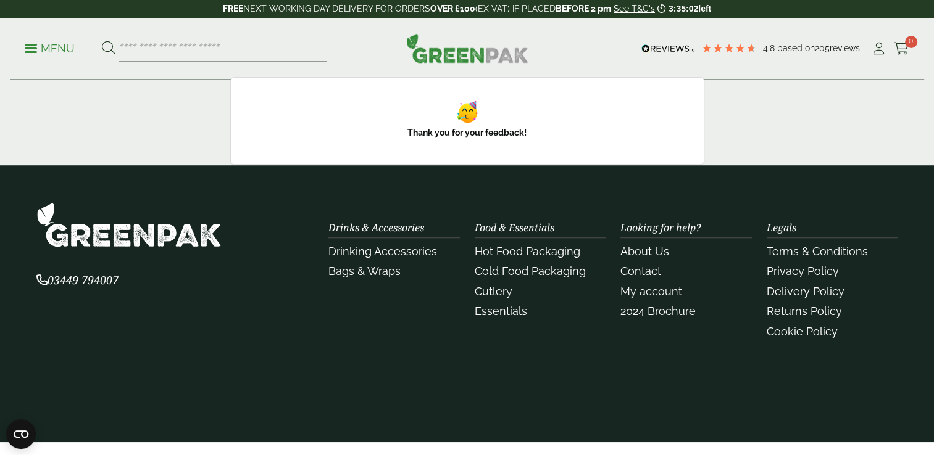
click at [806, 94] on div "**********" at bounding box center [467, 121] width 934 height 88
